Goal: Find specific page/section: Find specific page/section

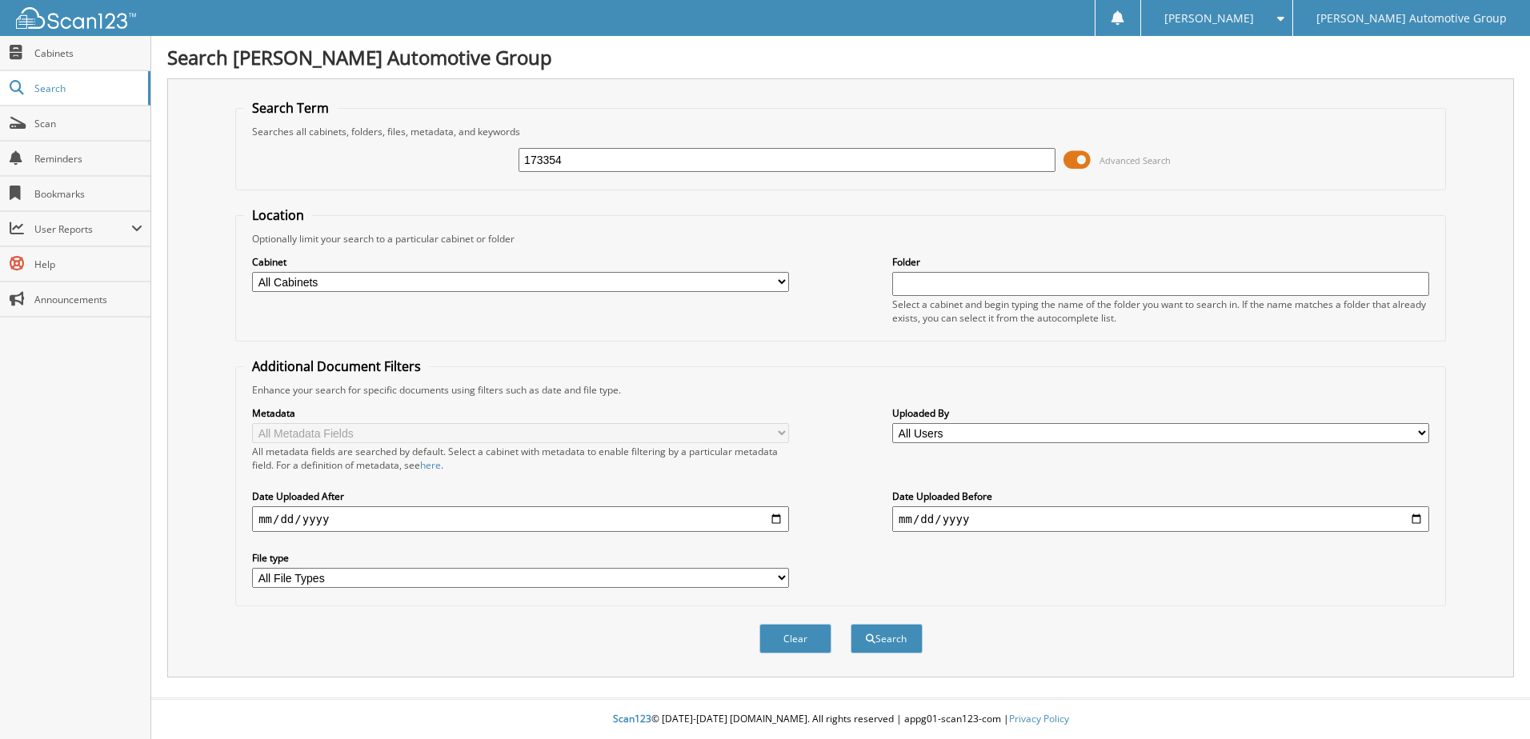
type input "173354"
click at [850, 624] on button "Search" at bounding box center [886, 639] width 72 height 30
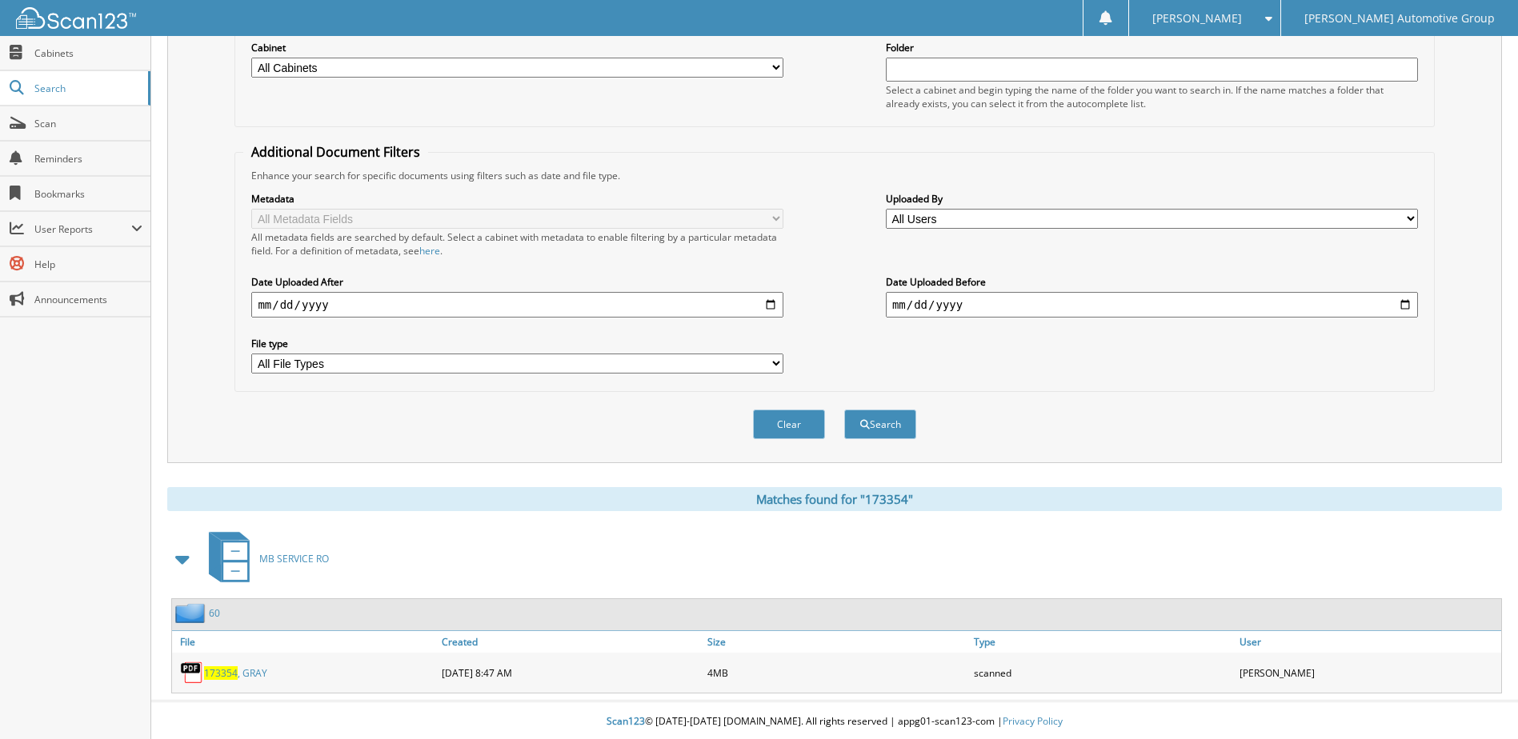
scroll to position [218, 0]
click at [244, 666] on link "173354 , GRAY" at bounding box center [235, 671] width 63 height 14
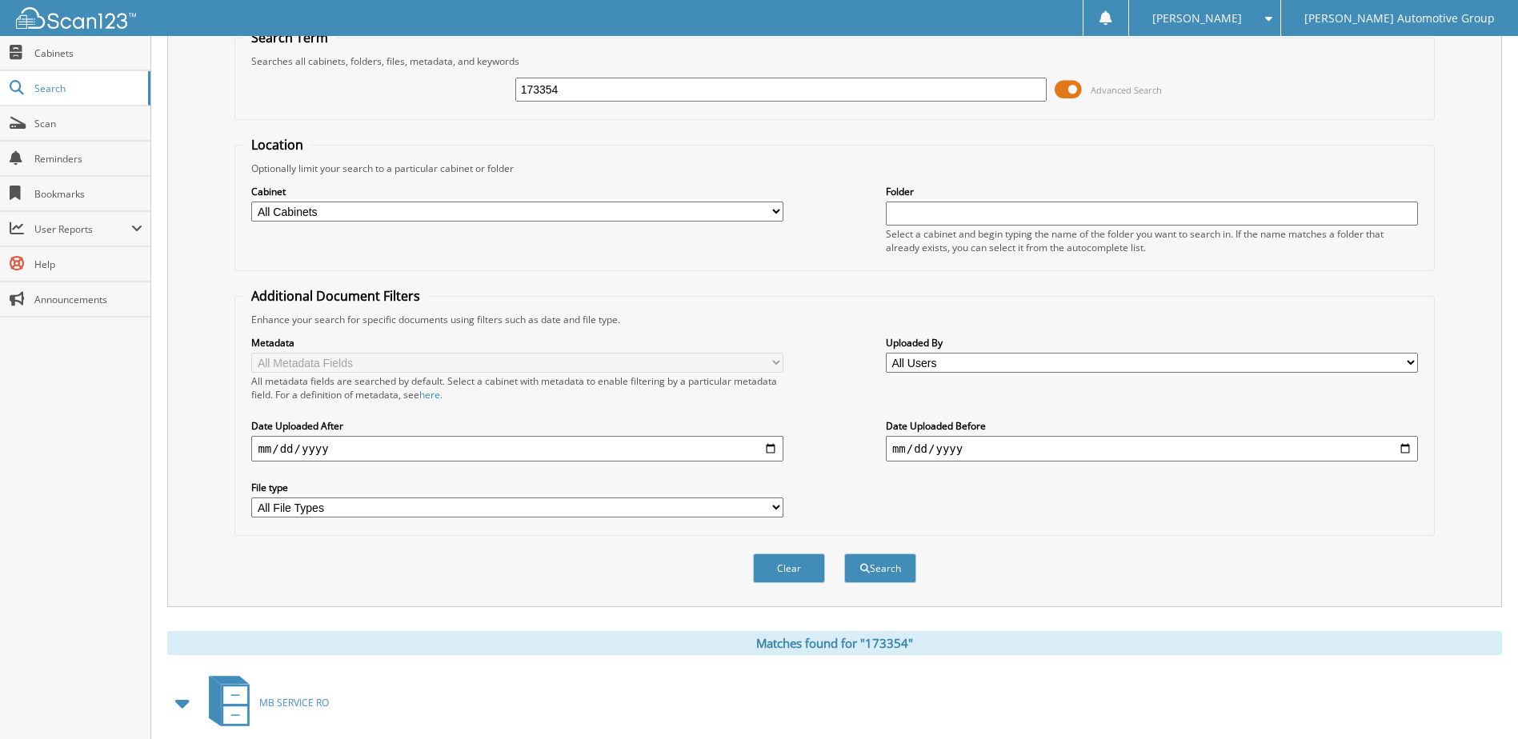
scroll to position [0, 0]
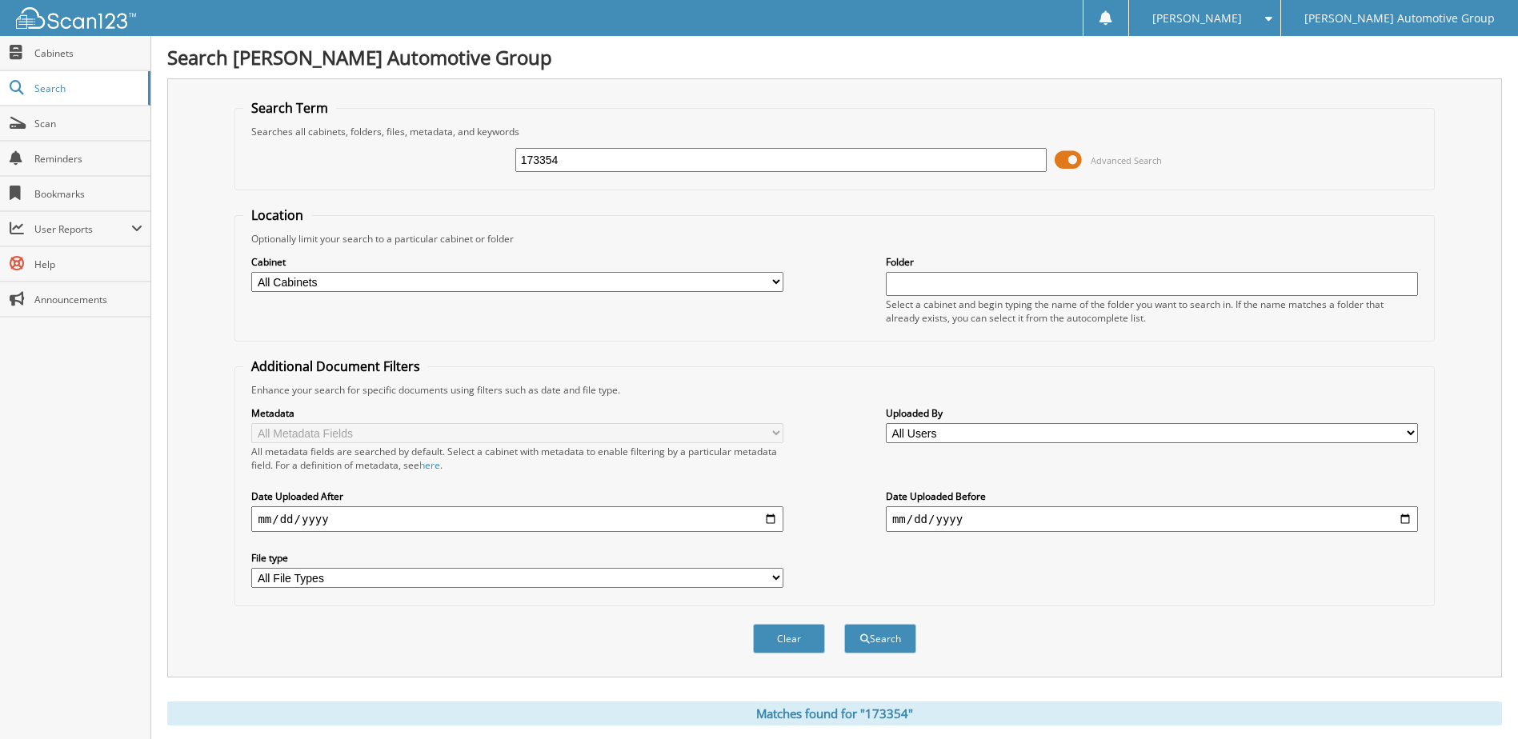
click at [655, 161] on input "173354" at bounding box center [781, 160] width 532 height 24
paste input "402"
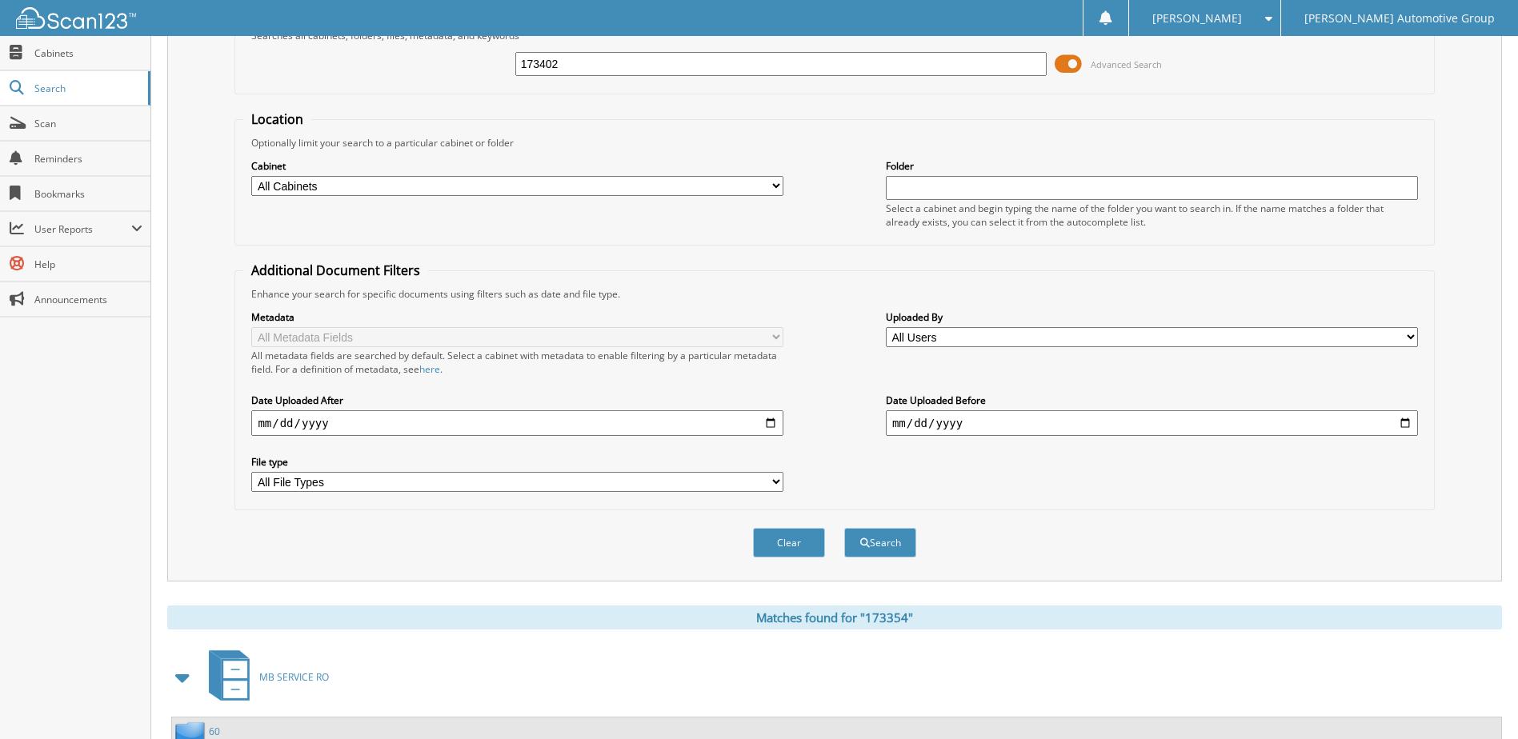
scroll to position [134, 0]
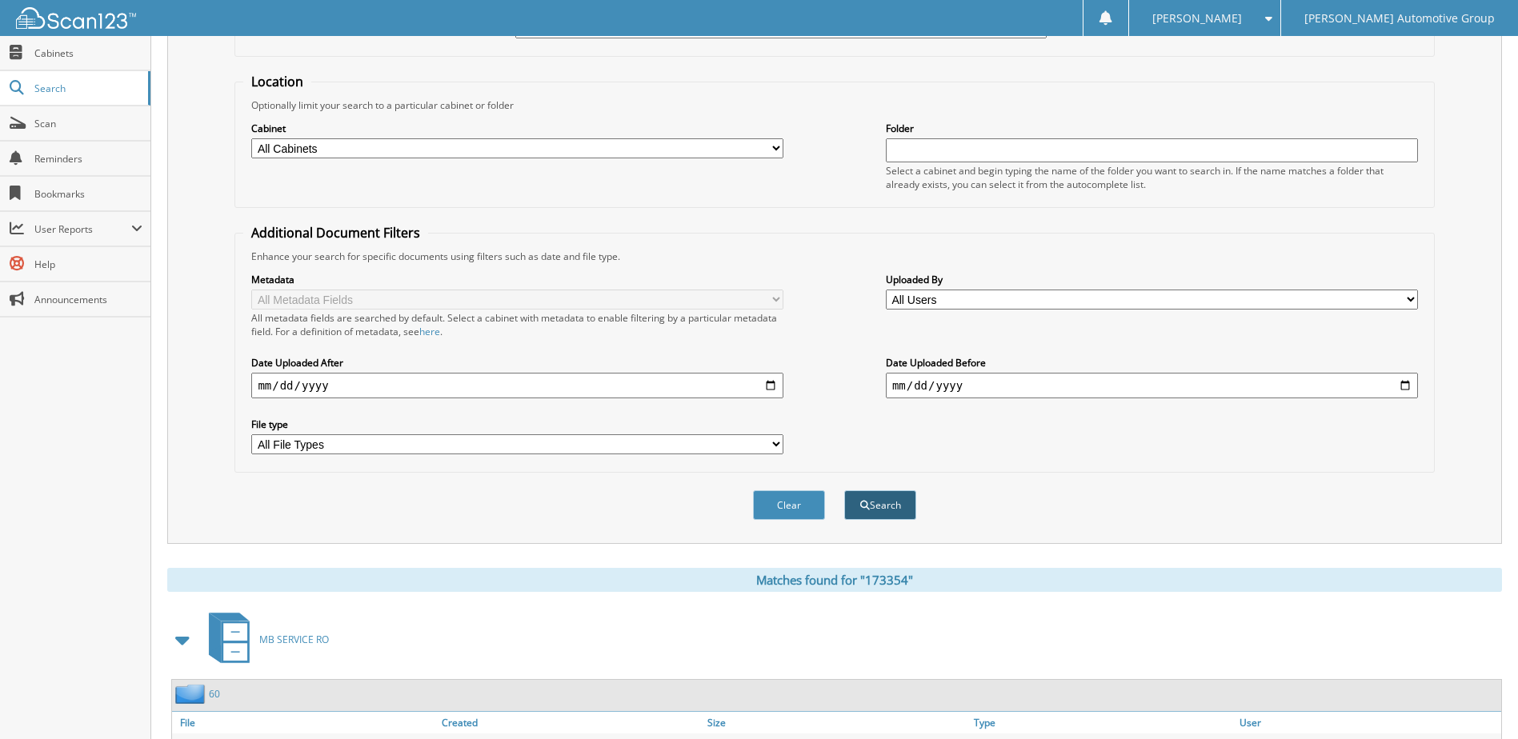
type input "173402"
click at [854, 502] on button "Search" at bounding box center [880, 505] width 72 height 30
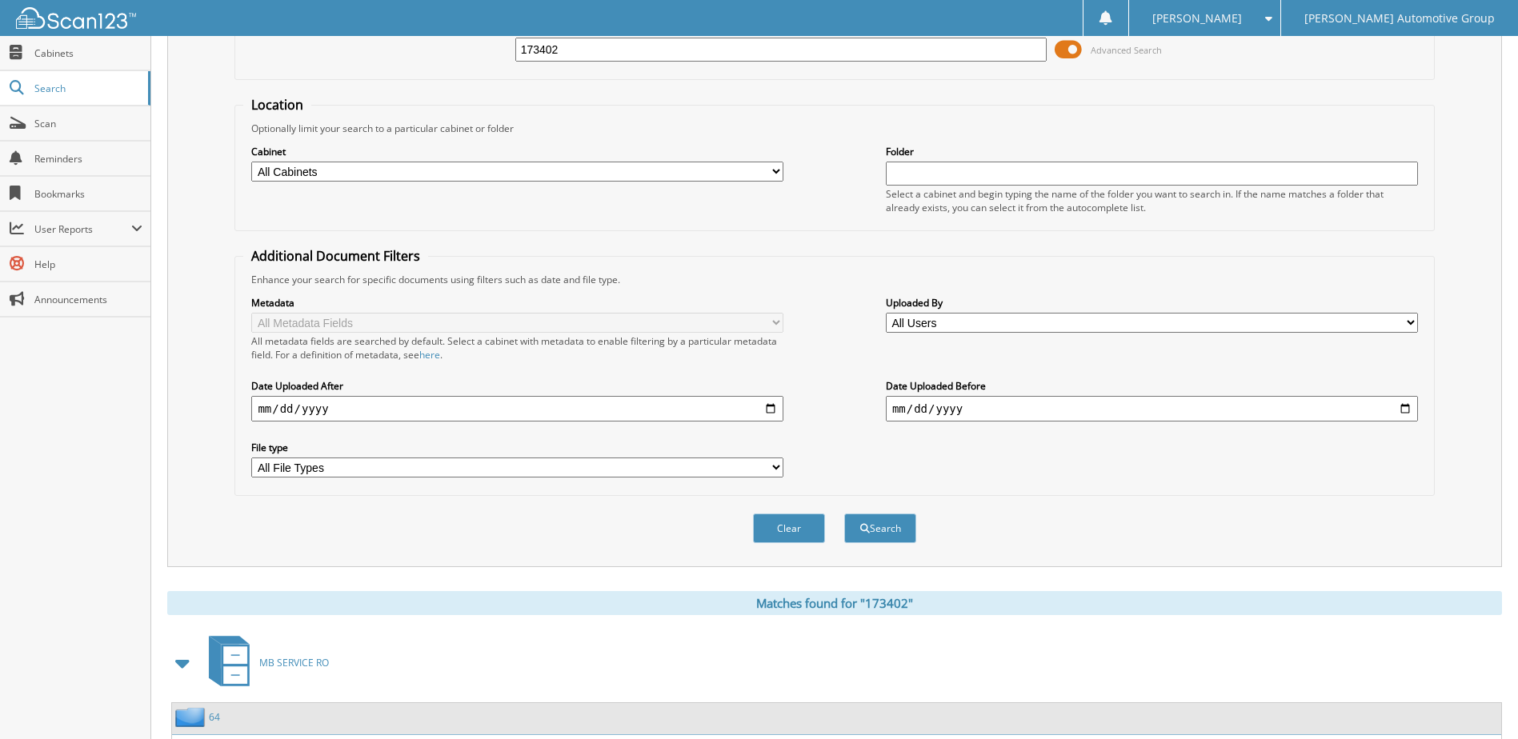
scroll to position [218, 0]
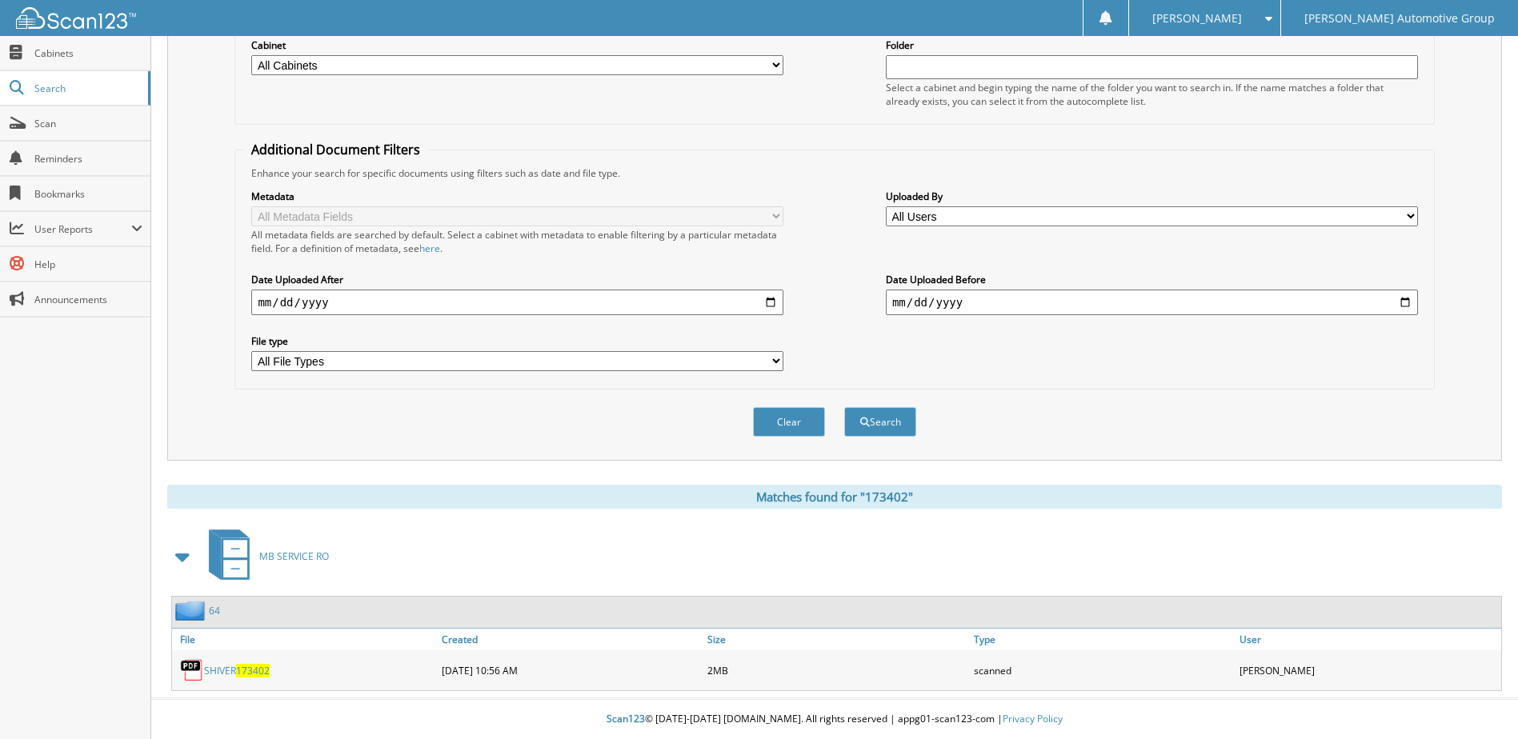
click at [225, 671] on link "SHIVER 173402" at bounding box center [237, 671] width 66 height 14
